Goal: Book appointment/travel/reservation

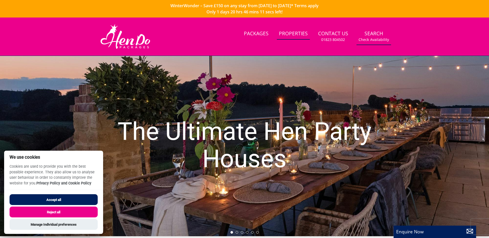
click at [379, 35] on link "Search Check Availability" at bounding box center [374, 36] width 35 height 17
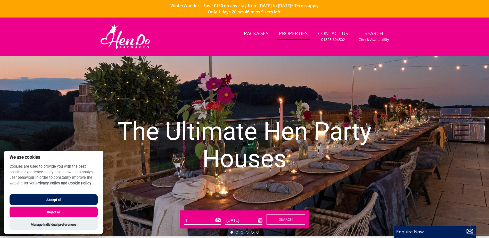
click at [61, 212] on button "Reject all" at bounding box center [54, 212] width 88 height 11
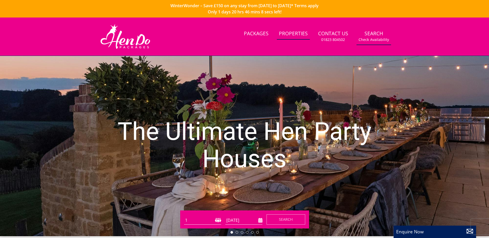
click at [371, 30] on link "Search Check Availability" at bounding box center [374, 36] width 35 height 17
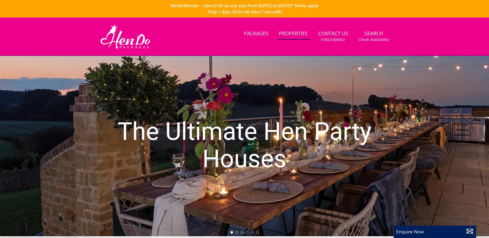
scroll to position [15, 0]
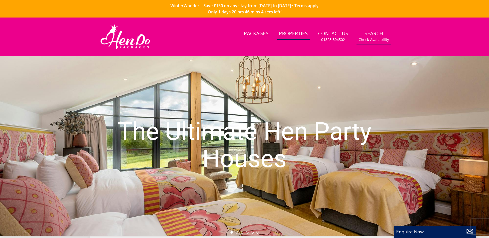
click at [365, 32] on link "Search Check Availability" at bounding box center [374, 36] width 35 height 17
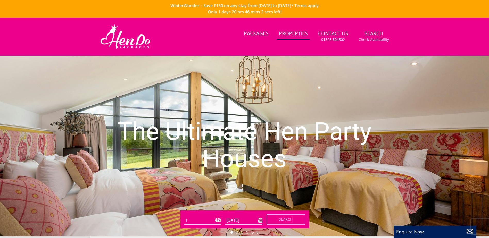
click at [211, 223] on select "1 2 3 4 5 6 7 8 9 10 11 12 13 14 15 16 17 18 19 20 21 22 23 24 25 26 27 28 29 3…" at bounding box center [202, 220] width 37 height 9
select select "22"
click at [184, 216] on select "1 2 3 4 5 6 7 8 9 10 11 12 13 14 15 16 17 18 19 20 21 22 23 24 25 26 27 28 29 3…" at bounding box center [202, 220] width 37 height 9
click at [245, 218] on input "[DATE]" at bounding box center [243, 220] width 37 height 9
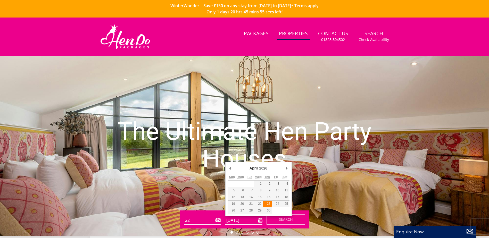
type input "[DATE]"
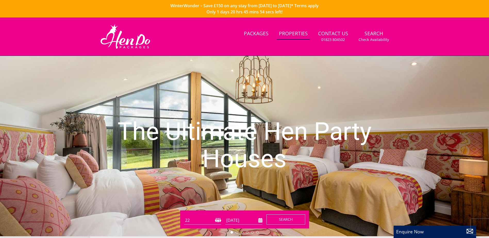
click at [278, 219] on button "Search" at bounding box center [286, 220] width 39 height 10
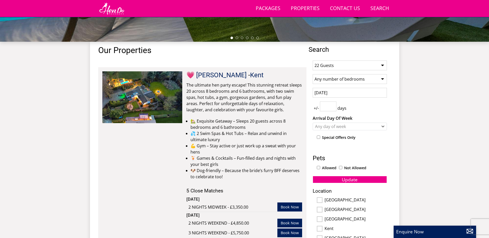
scroll to position [165, 0]
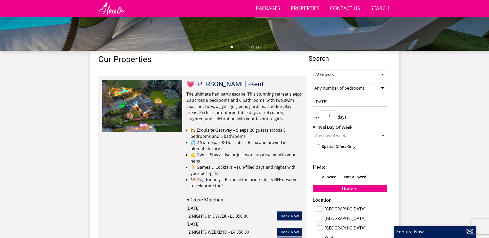
click at [333, 113] on input "1" at bounding box center [328, 116] width 17 height 10
click at [333, 114] on input "2" at bounding box center [328, 116] width 17 height 10
type input "3"
click at [333, 114] on input "3" at bounding box center [328, 116] width 17 height 10
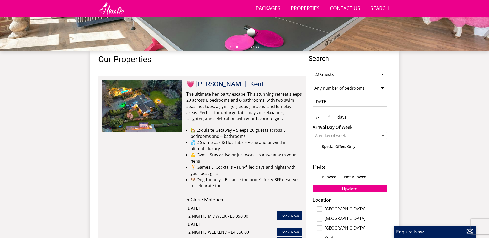
click at [362, 120] on div "+/- 3 days" at bounding box center [350, 116] width 74 height 10
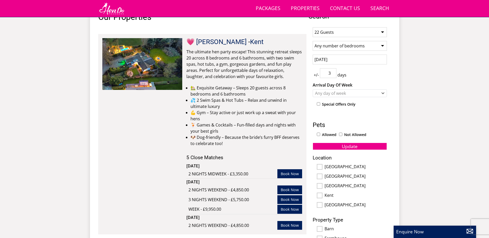
scroll to position [216, 0]
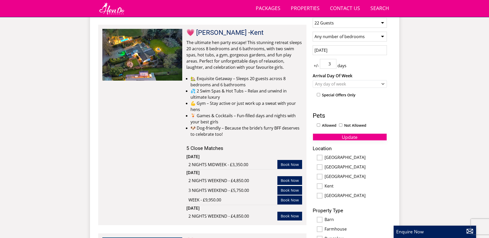
click at [366, 137] on button "Update" at bounding box center [350, 137] width 74 height 7
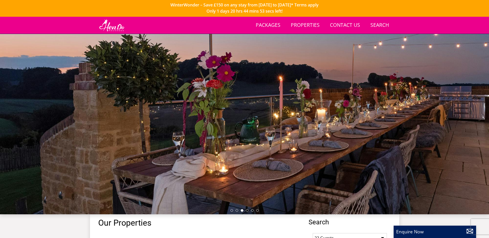
scroll to position [0, 0]
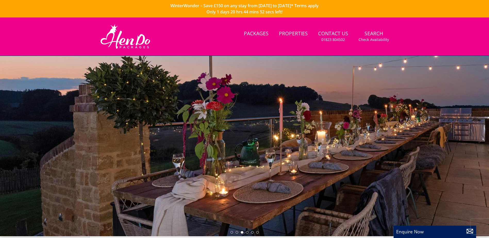
select select "22"
